Goal: Task Accomplishment & Management: Manage account settings

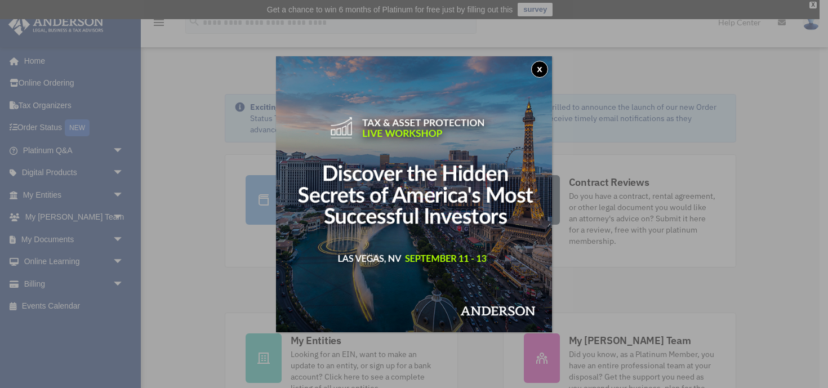
click at [539, 70] on button "x" at bounding box center [539, 69] width 17 height 17
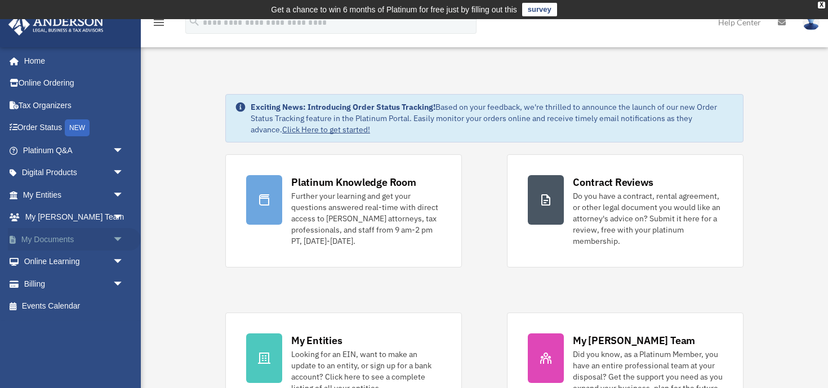
click at [52, 235] on link "My Documents arrow_drop_down" at bounding box center [74, 239] width 133 height 23
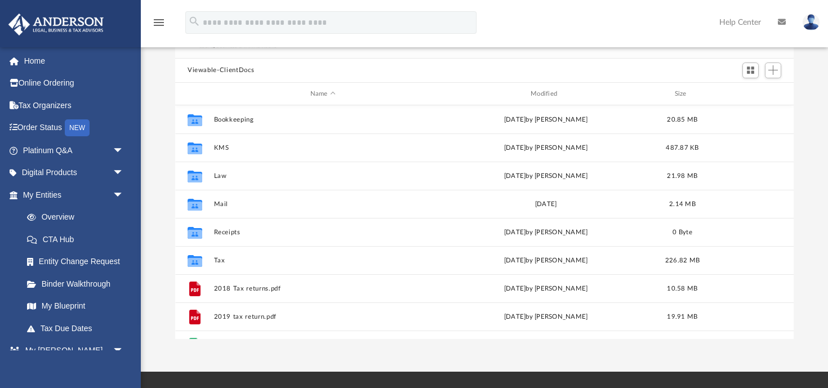
scroll to position [110, 0]
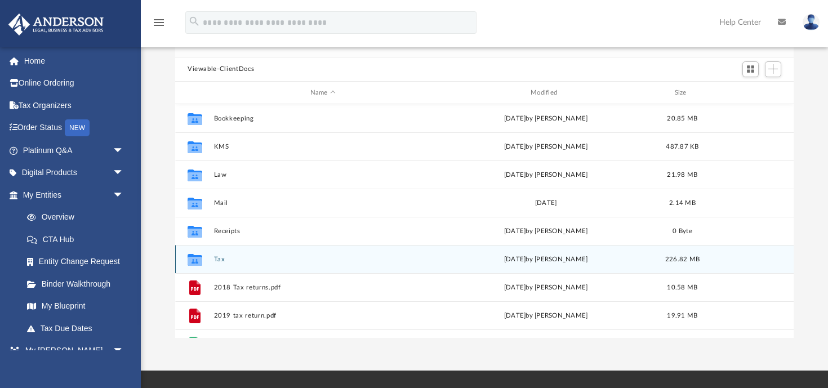
click at [219, 257] on button "Tax" at bounding box center [323, 259] width 218 height 7
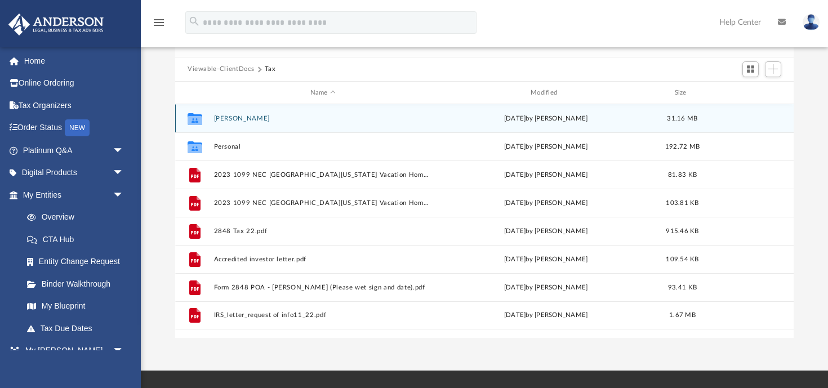
click at [257, 116] on button "Keturakat, Evan W." at bounding box center [323, 118] width 218 height 7
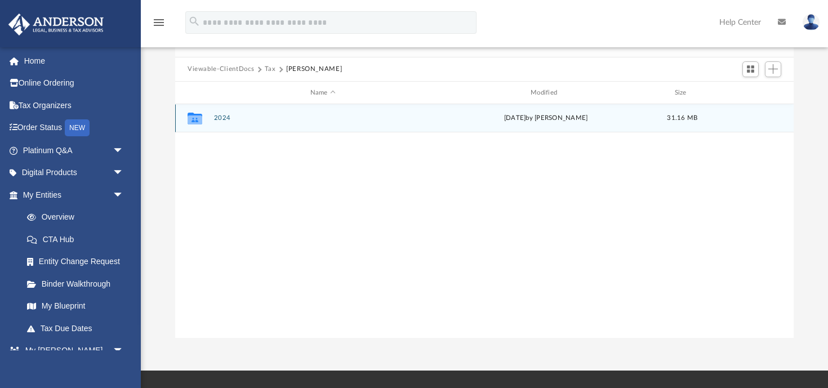
click at [225, 118] on button "2024" at bounding box center [323, 118] width 218 height 7
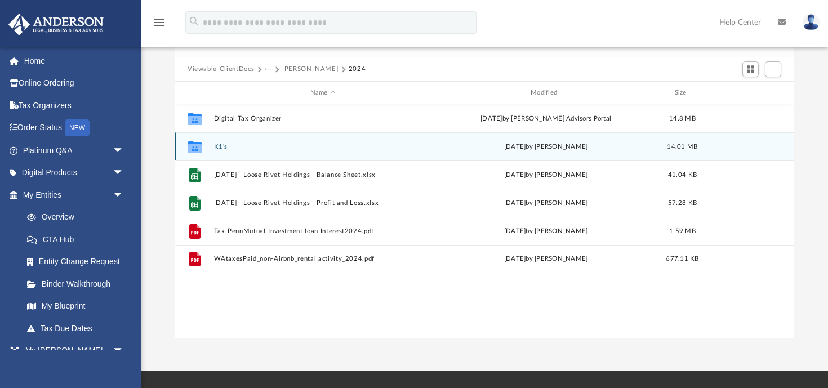
click at [218, 145] on button "K1's" at bounding box center [323, 146] width 218 height 7
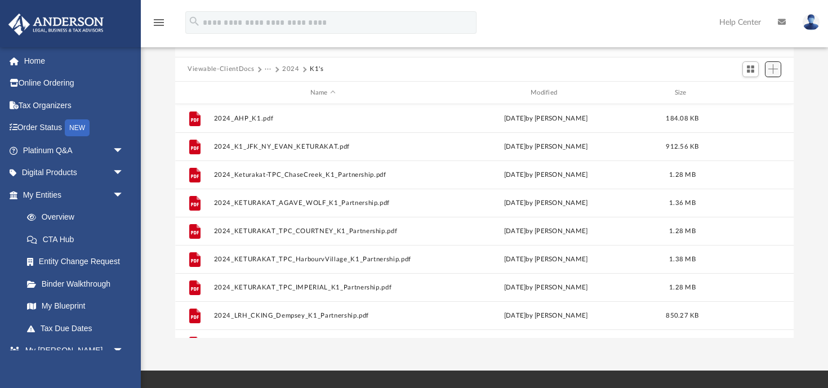
click at [775, 68] on span "Add" at bounding box center [774, 69] width 10 height 10
click at [751, 93] on li "Upload" at bounding box center [757, 92] width 36 height 12
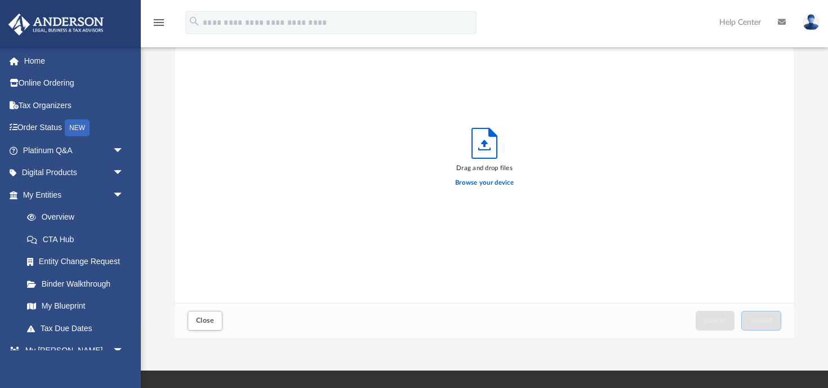
scroll to position [286, 619]
click at [495, 184] on label "Browse your device" at bounding box center [484, 183] width 59 height 10
click at [0, 0] on input "Browse your device" at bounding box center [0, 0] width 0 height 0
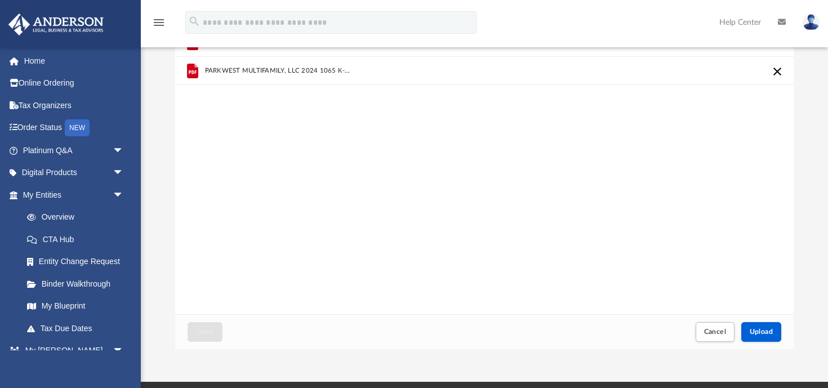
scroll to position [103, 0]
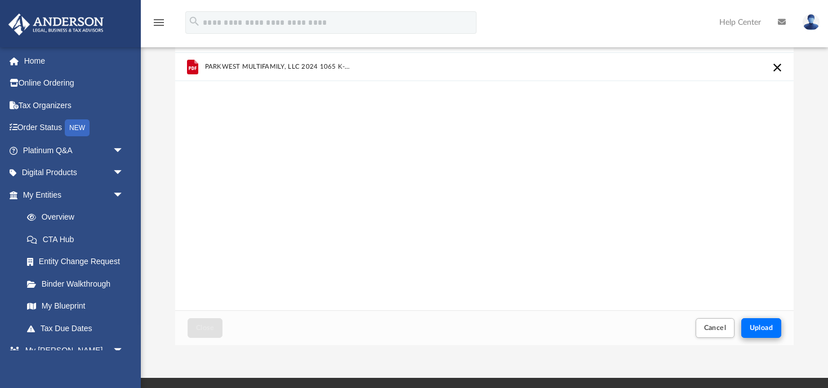
click at [758, 327] on span "Upload" at bounding box center [762, 328] width 24 height 7
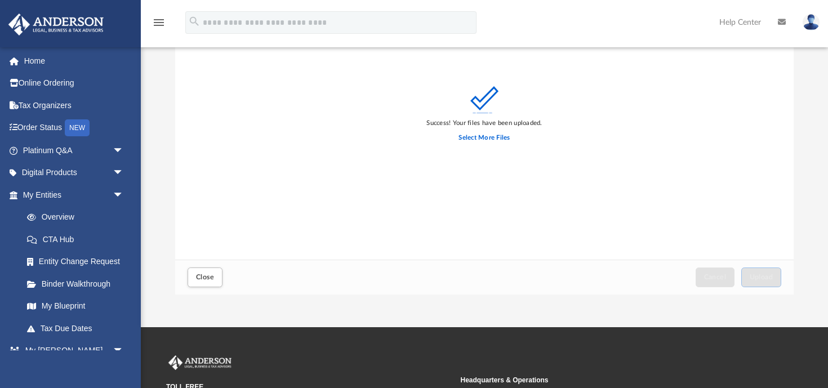
scroll to position [198, 0]
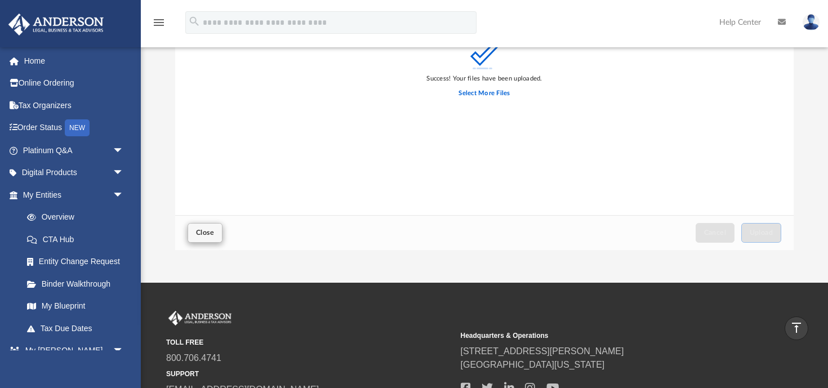
click at [205, 229] on span "Close" at bounding box center [205, 232] width 18 height 7
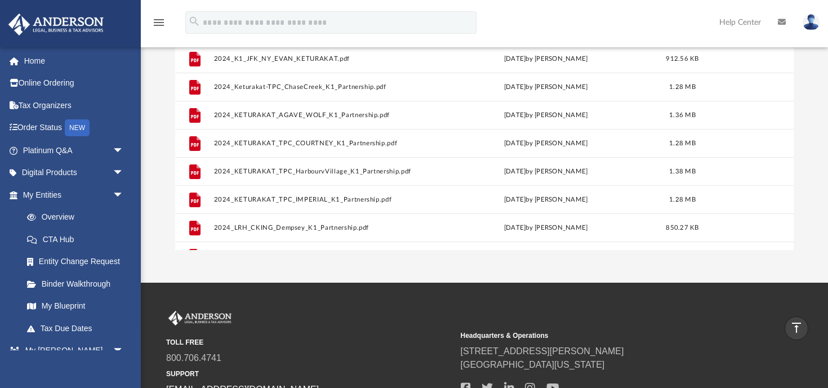
scroll to position [0, 0]
